Goal: Register for event/course

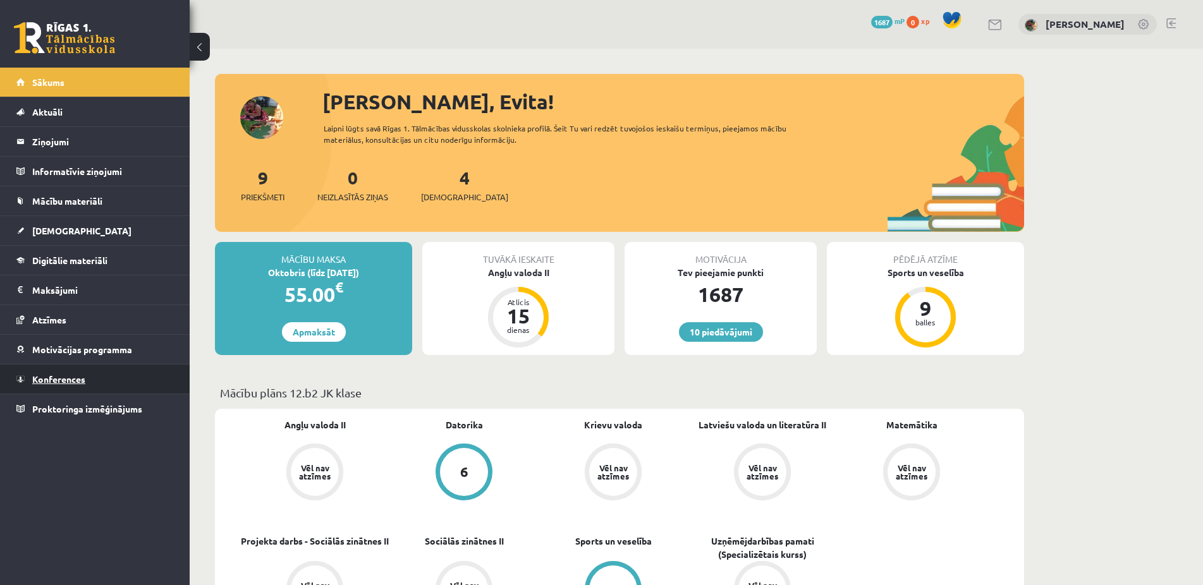
click at [40, 377] on span "Konferences" at bounding box center [58, 379] width 53 height 11
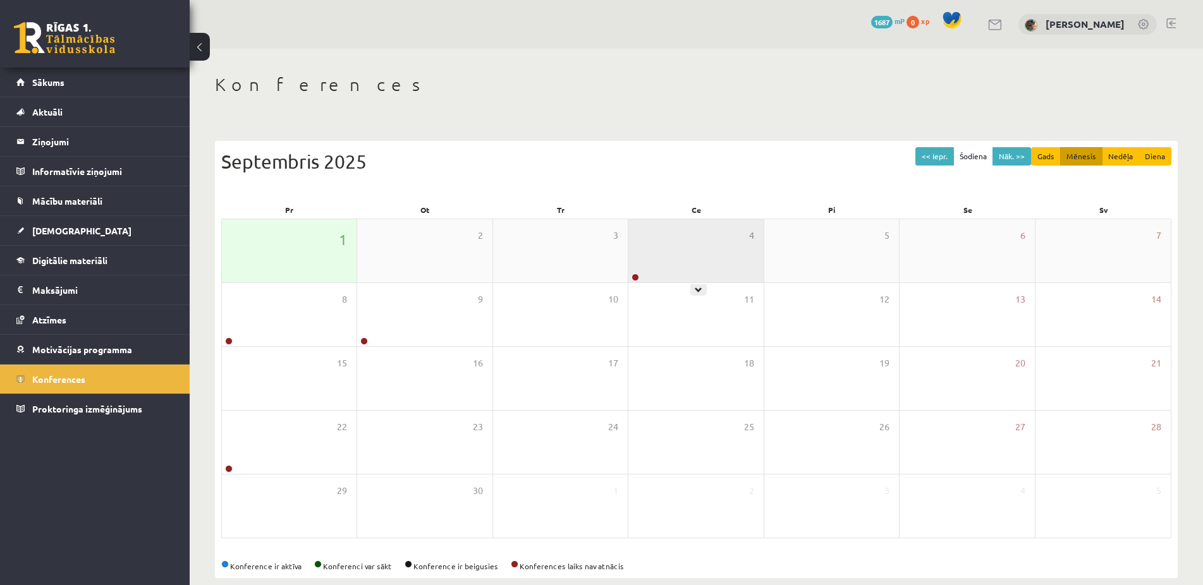
click at [681, 264] on div "4" at bounding box center [695, 250] width 135 height 63
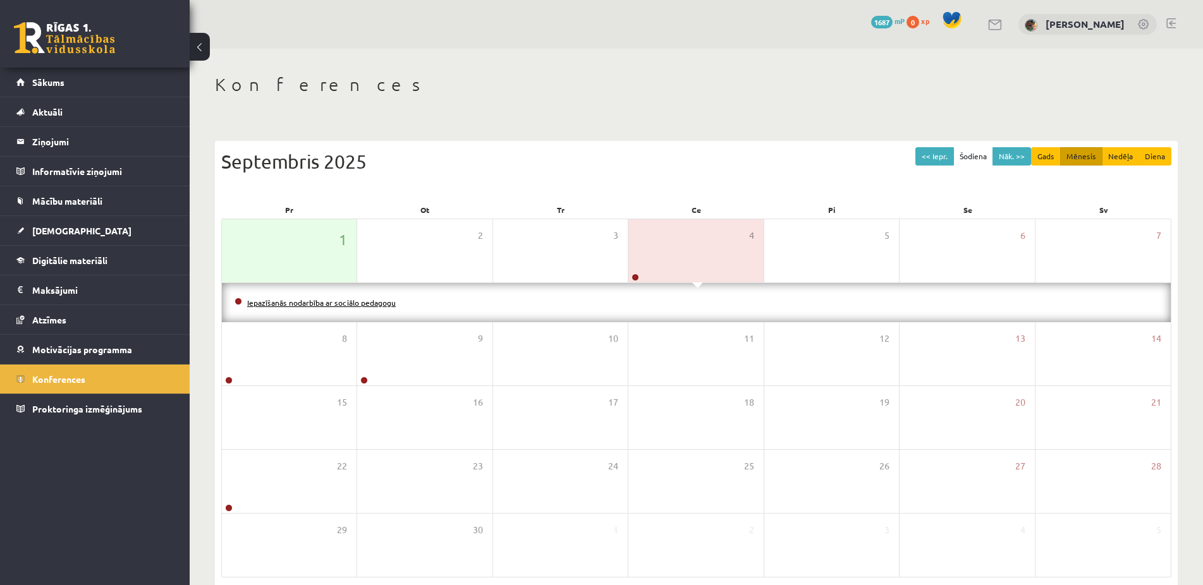
click at [303, 303] on link "Iepazīšanās nodarbība ar sociālo pedagogu" at bounding box center [321, 303] width 149 height 10
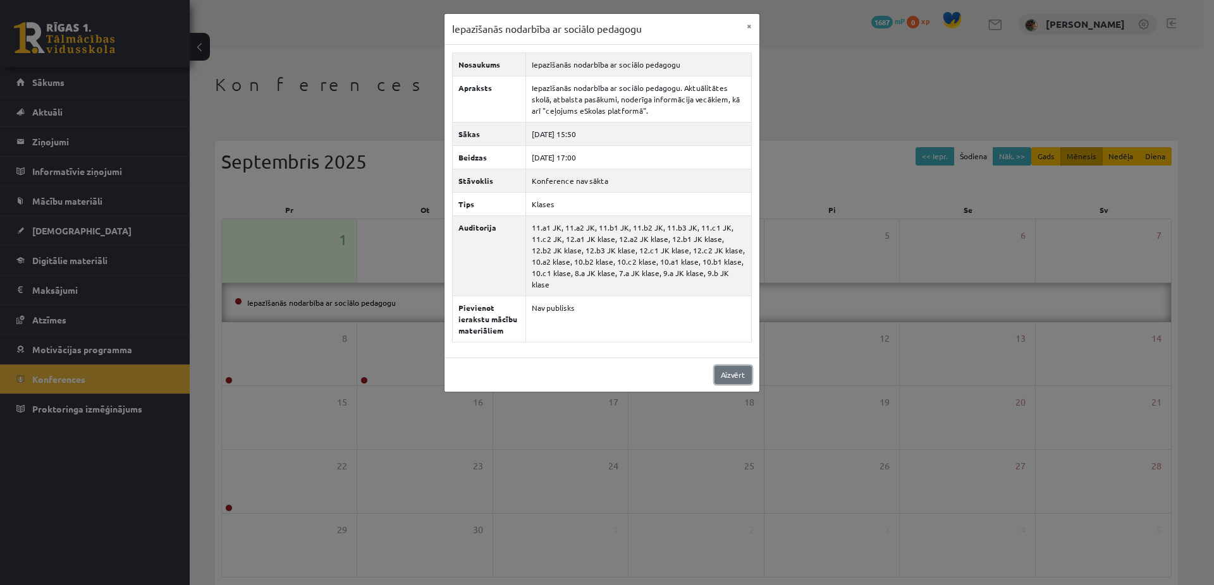
click at [745, 366] on link "Aizvērt" at bounding box center [732, 375] width 37 height 18
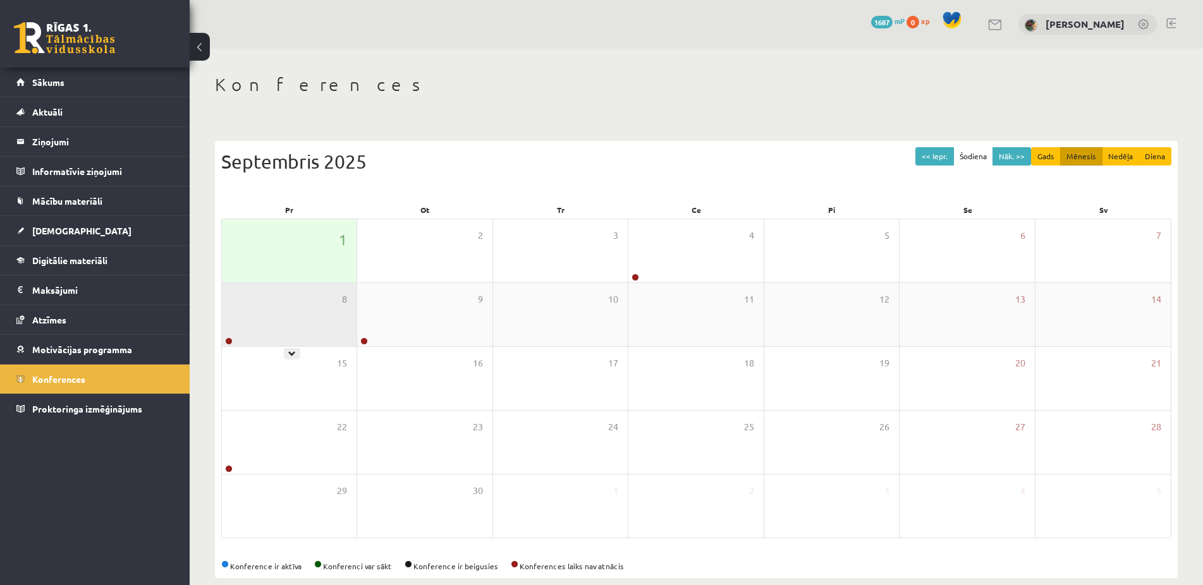
click at [303, 320] on div "8" at bounding box center [289, 314] width 135 height 63
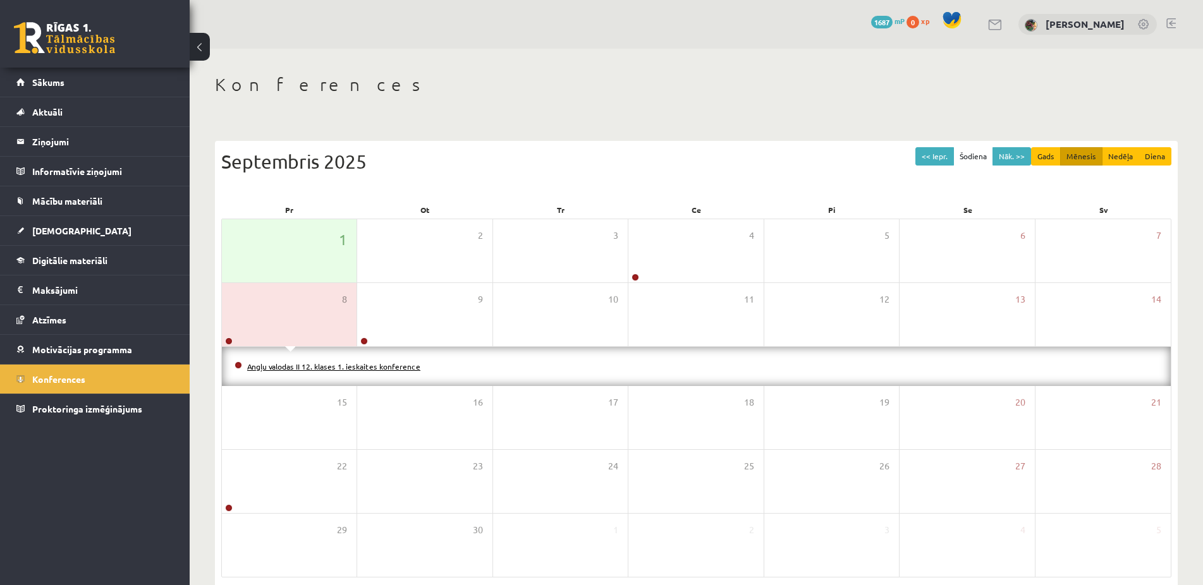
click at [302, 363] on link "Angļu valodas II 12. klases 1. ieskaites konference" at bounding box center [333, 367] width 173 height 10
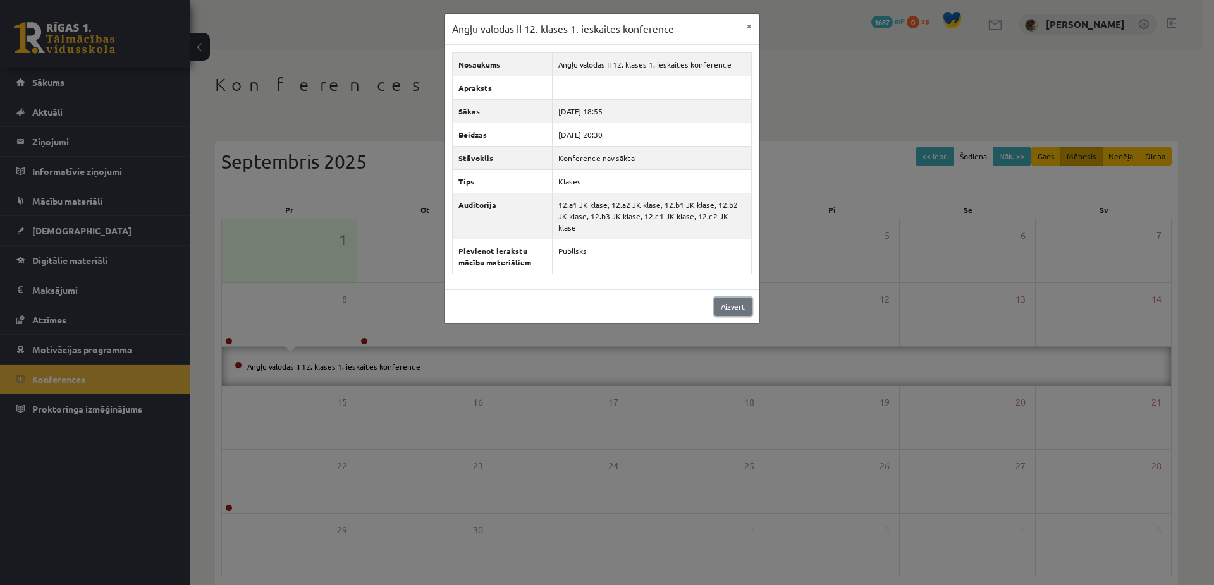
click at [726, 298] on link "Aizvērt" at bounding box center [732, 307] width 37 height 18
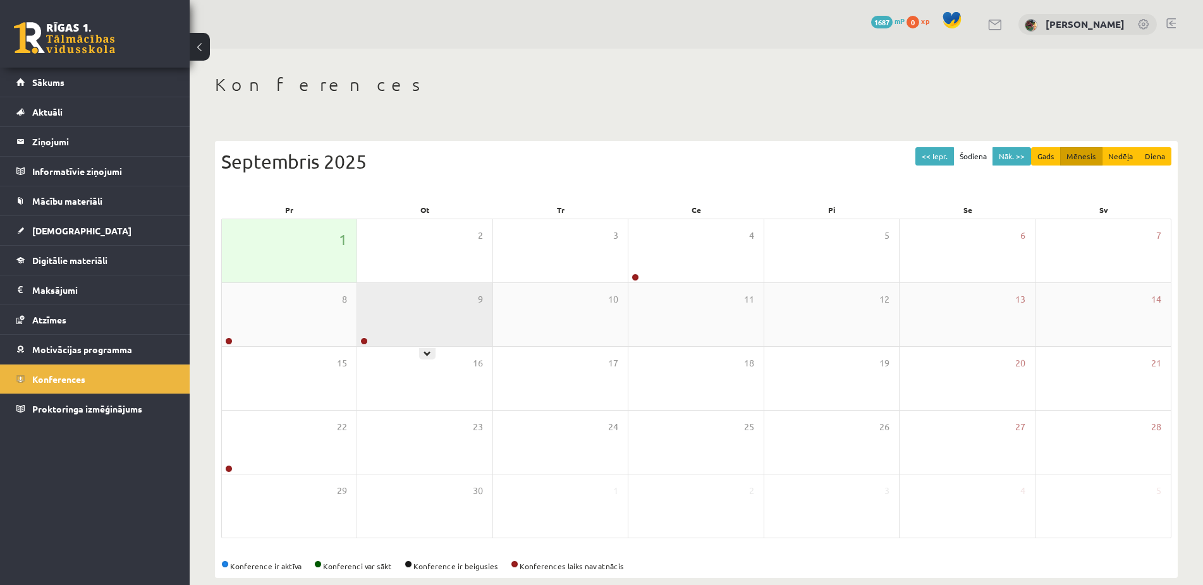
click at [423, 317] on div "9" at bounding box center [424, 314] width 135 height 63
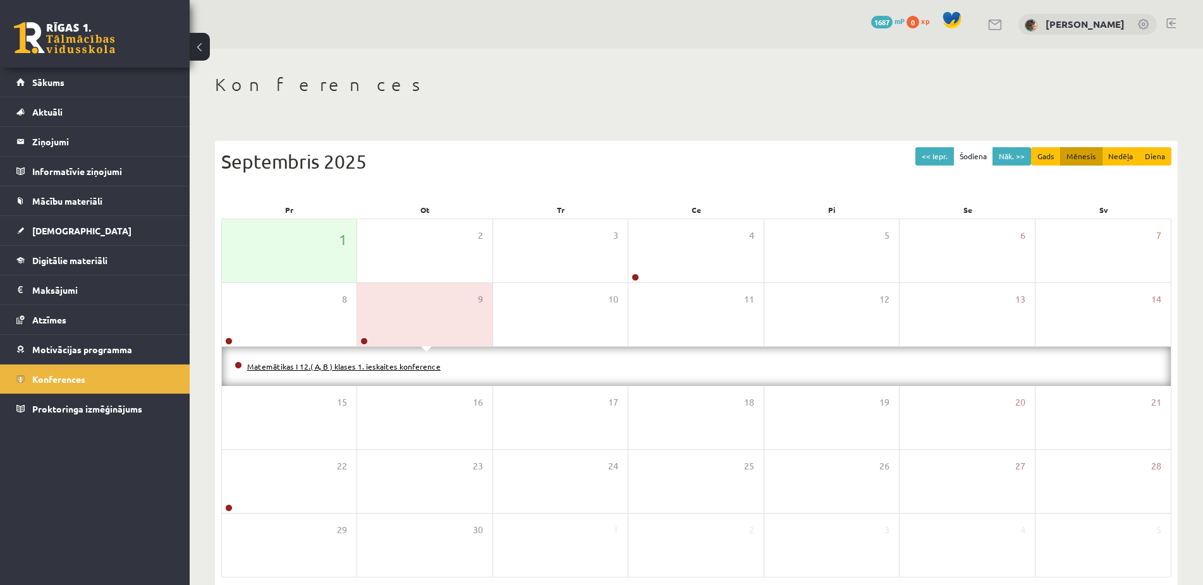
click at [400, 365] on link "Matemātikas I 12.( A, B ) klases 1. ieskaites konference" at bounding box center [343, 367] width 193 height 10
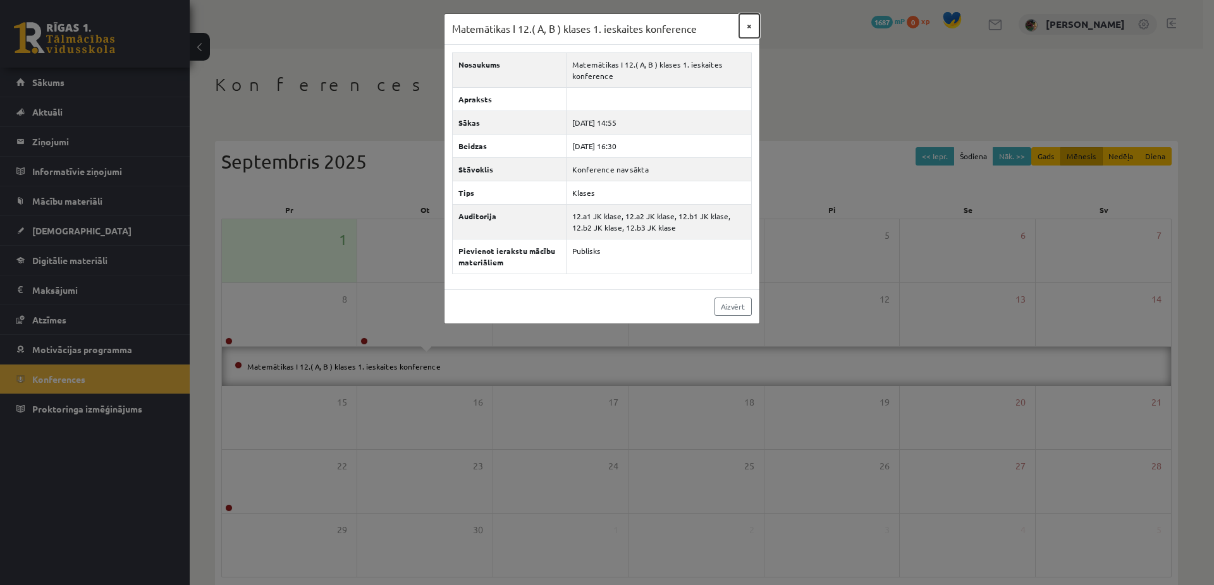
click at [750, 26] on button "×" at bounding box center [749, 26] width 20 height 24
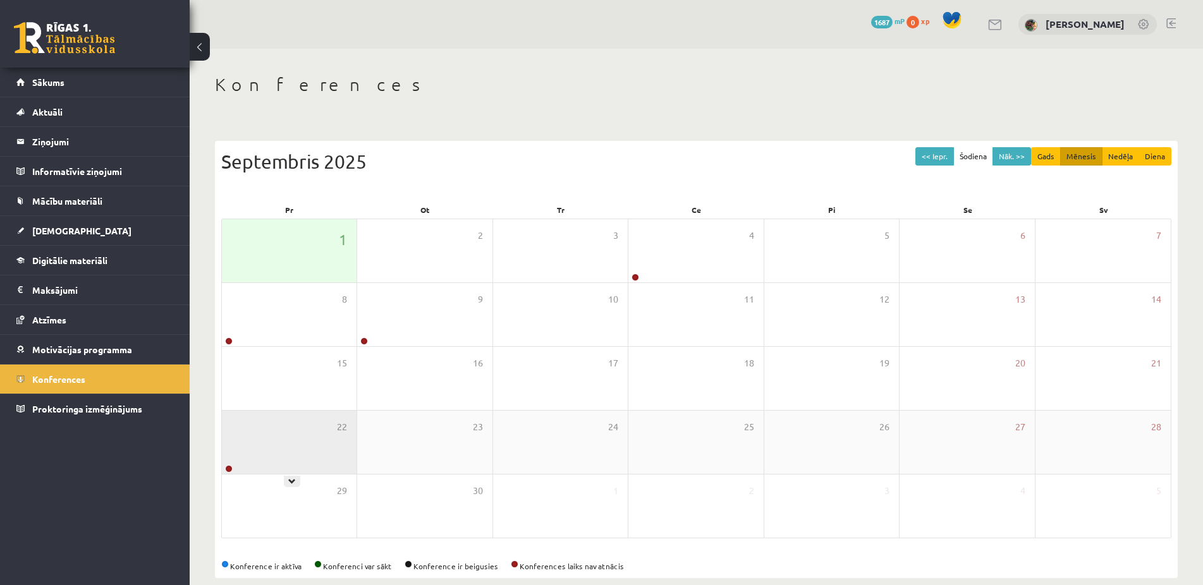
click at [327, 448] on div "22" at bounding box center [289, 442] width 135 height 63
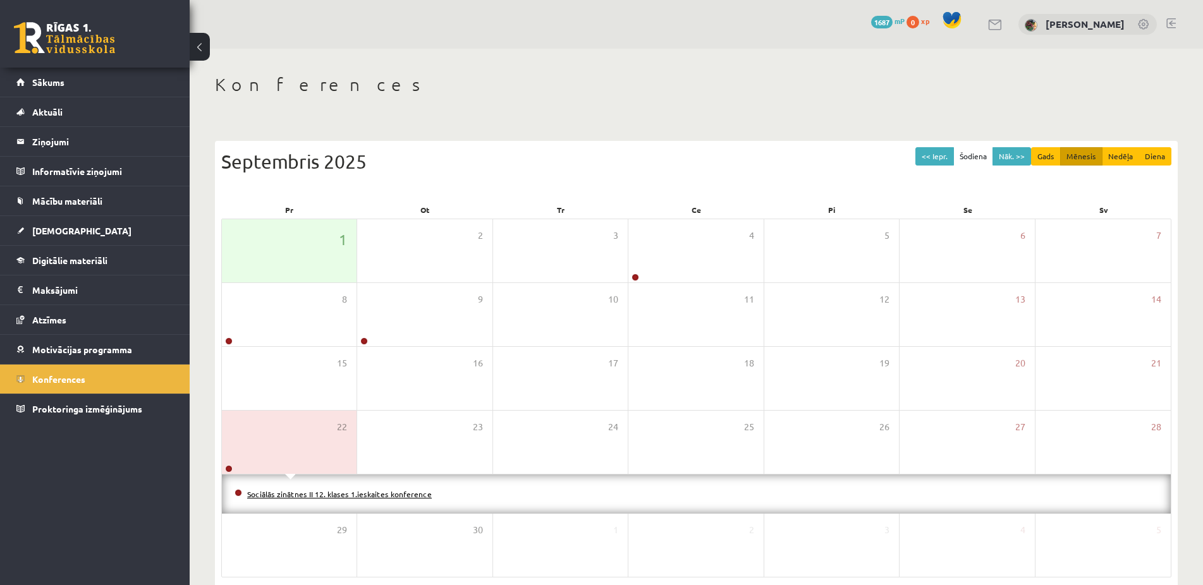
click at [341, 495] on link "Sociālās zinātnes II 12. klases 1.ieskaites konference" at bounding box center [339, 494] width 185 height 10
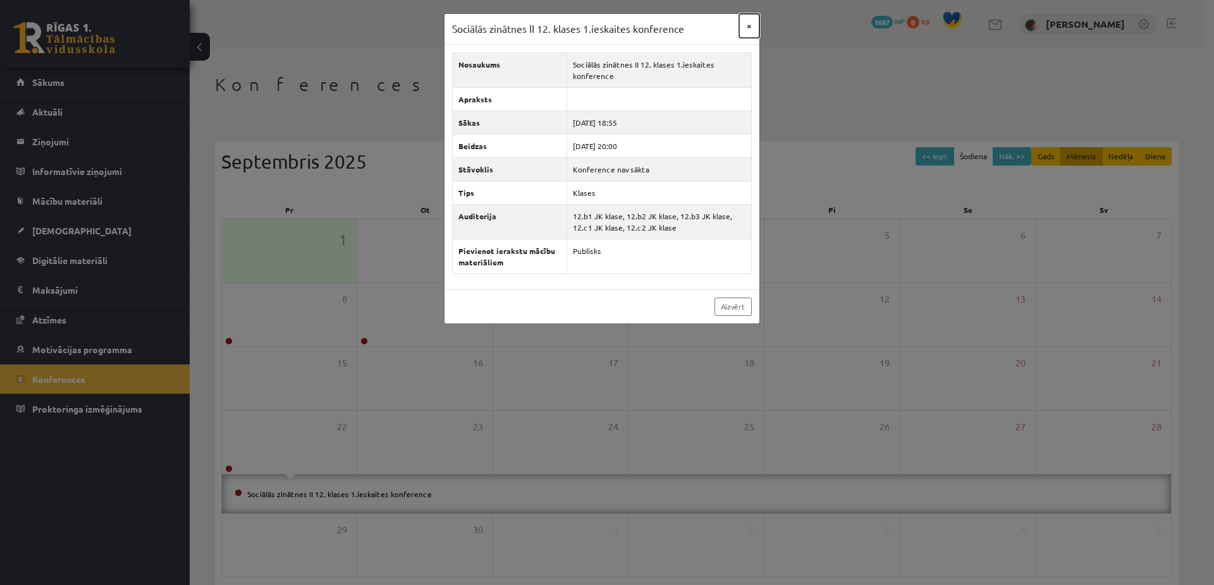
click at [752, 25] on button "×" at bounding box center [749, 26] width 20 height 24
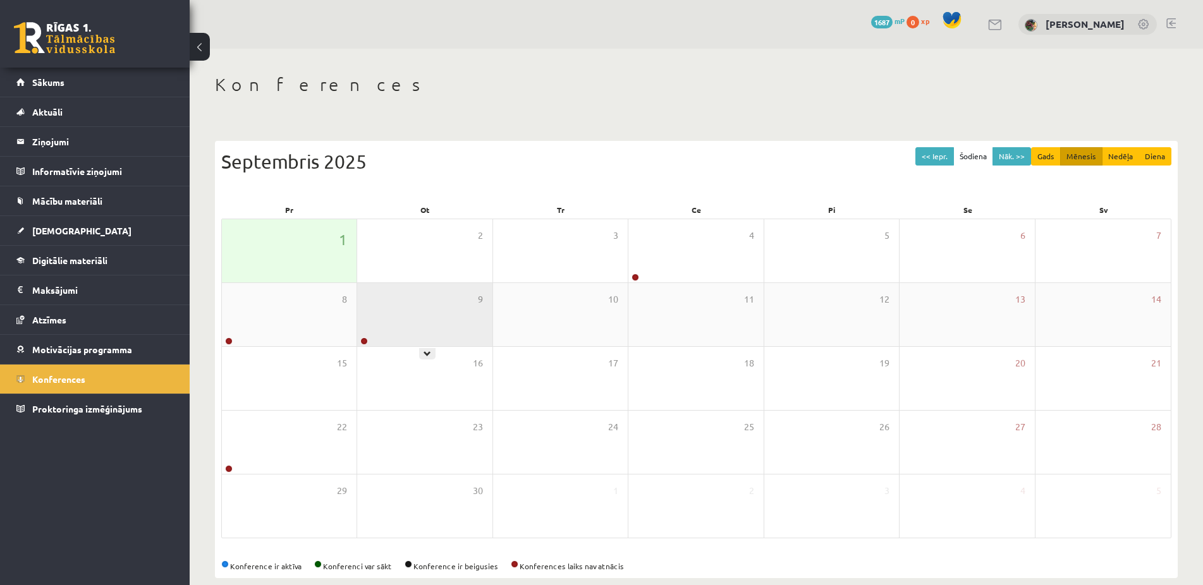
click at [412, 319] on div "9" at bounding box center [424, 314] width 135 height 63
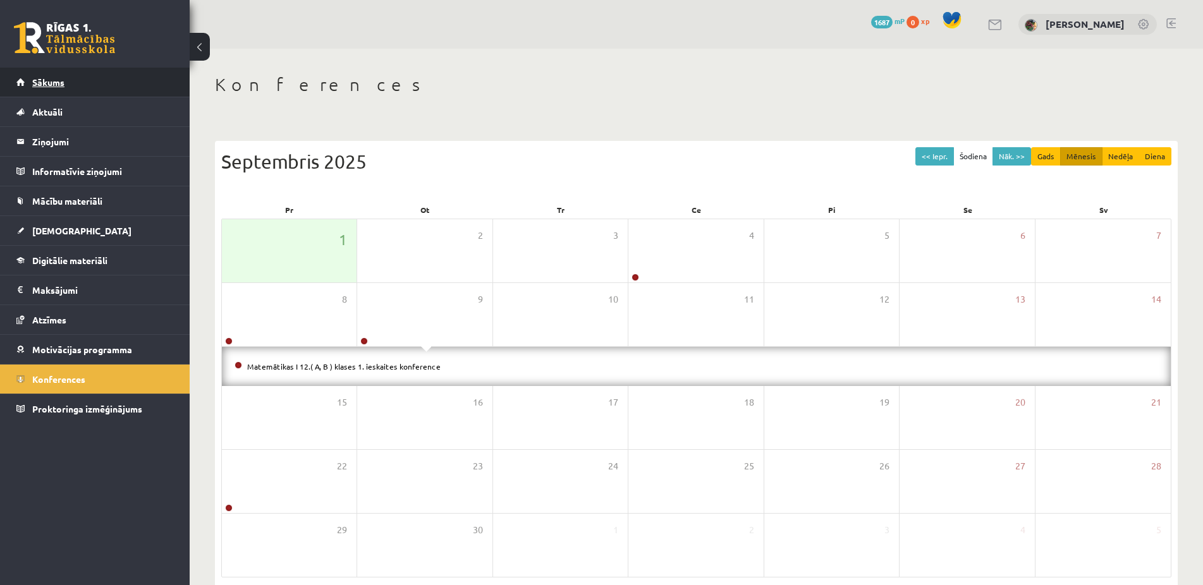
click at [50, 80] on span "Sākums" at bounding box center [48, 82] width 32 height 11
